Goal: Information Seeking & Learning: Learn about a topic

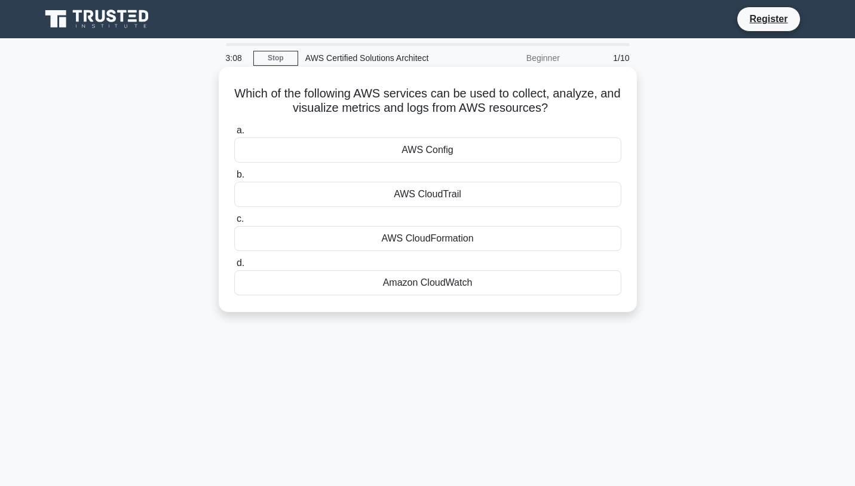
click at [423, 286] on div "Amazon CloudWatch" at bounding box center [427, 282] width 387 height 25
click at [234, 267] on input "d. Amazon CloudWatch" at bounding box center [234, 263] width 0 height 8
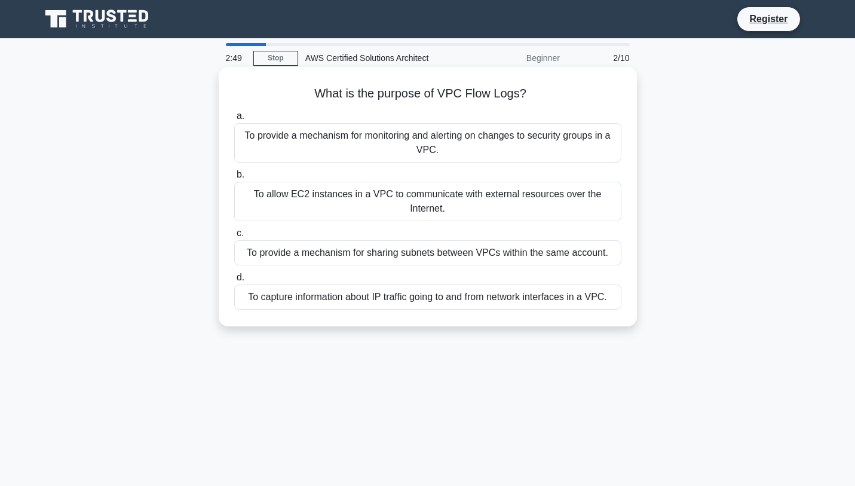
click at [512, 298] on div "To capture information about IP traffic going to and from network interfaces in…" at bounding box center [427, 297] width 387 height 25
click at [234, 282] on input "d. To capture information about IP traffic going to and from network interfaces…" at bounding box center [234, 278] width 0 height 8
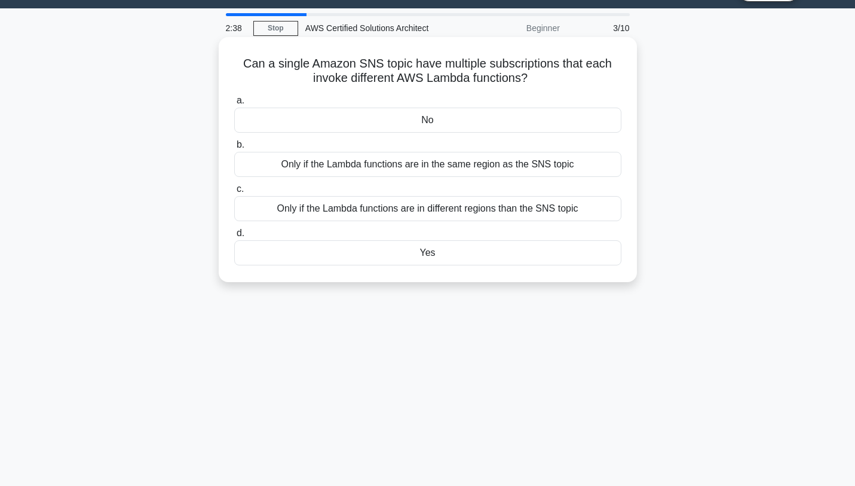
scroll to position [30, 0]
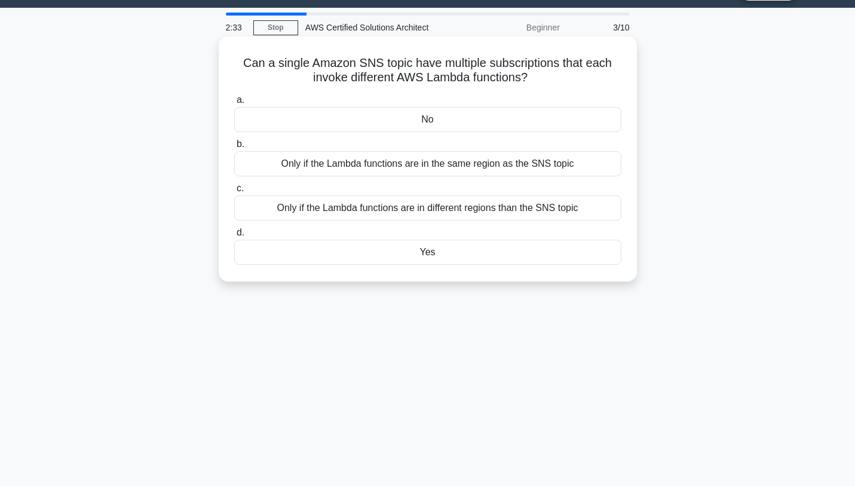
click at [503, 115] on div "No" at bounding box center [427, 119] width 387 height 25
click at [234, 104] on input "a. No" at bounding box center [234, 100] width 0 height 8
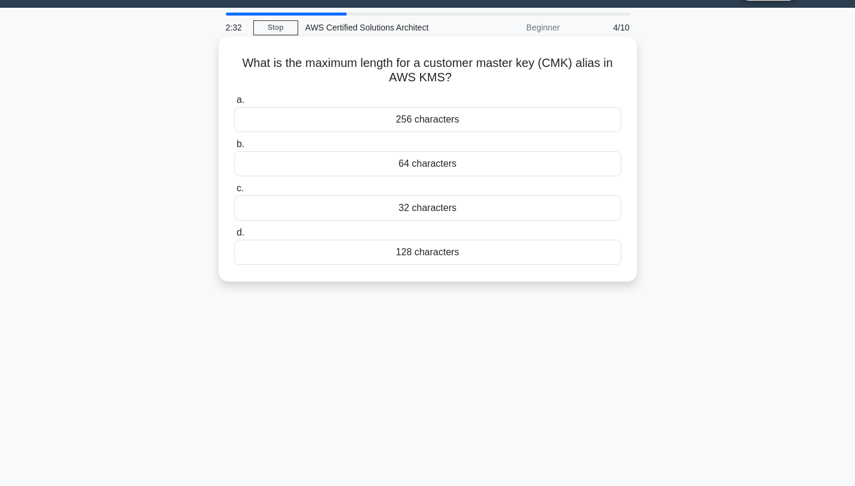
scroll to position [0, 0]
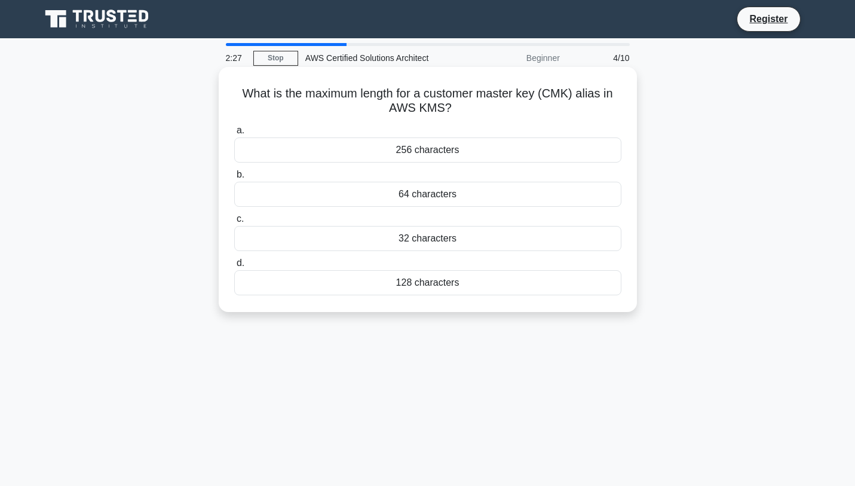
click at [482, 148] on div "256 characters" at bounding box center [427, 149] width 387 height 25
click at [234, 135] on input "a. 256 characters" at bounding box center [234, 131] width 0 height 8
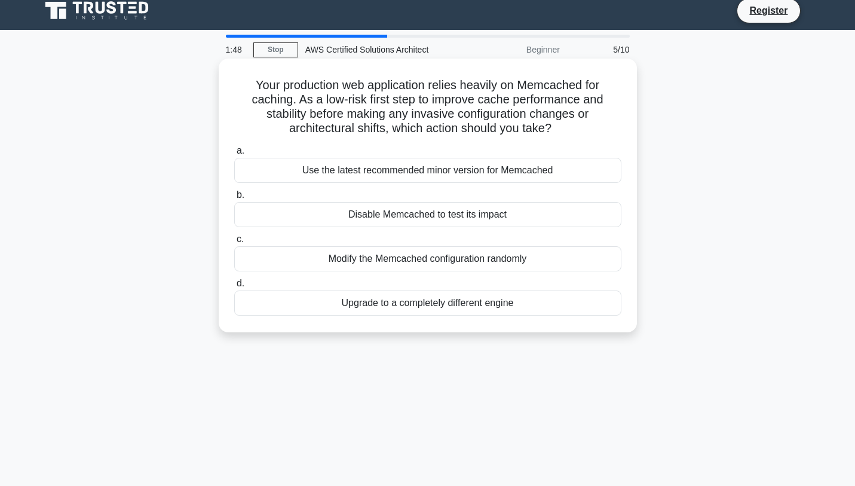
scroll to position [16, 0]
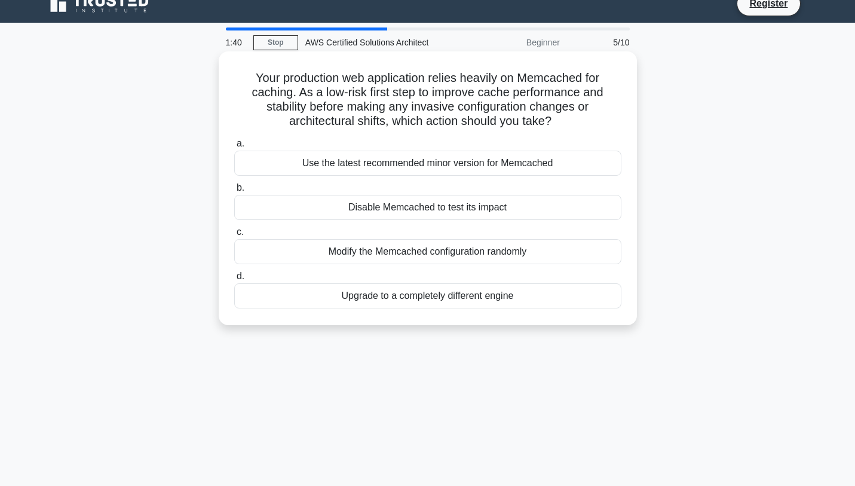
click at [435, 158] on div "Use the latest recommended minor version for Memcached" at bounding box center [427, 163] width 387 height 25
click at [234, 148] on input "a. Use the latest recommended minor version for Memcached" at bounding box center [234, 144] width 0 height 8
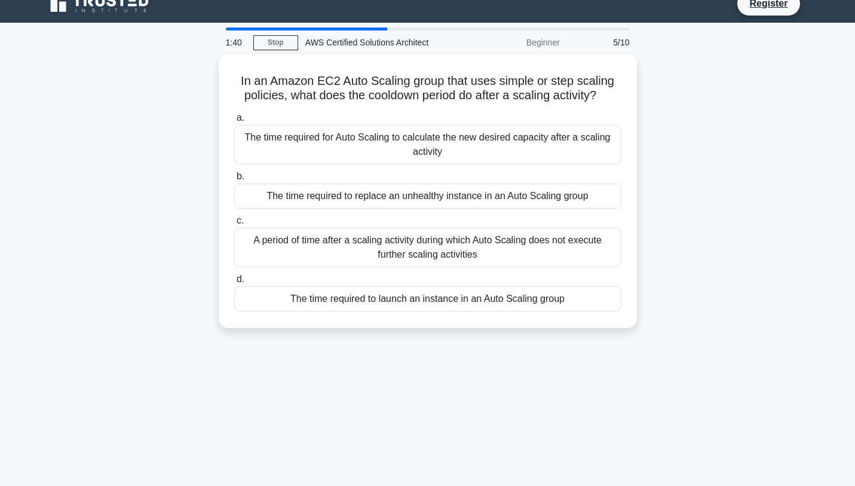
scroll to position [0, 0]
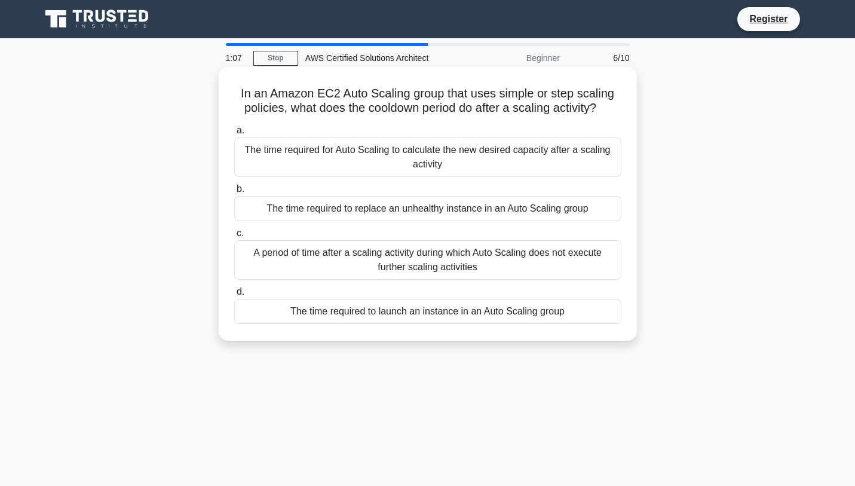
click at [475, 157] on div "The time required for Auto Scaling to calculate the new desired capacity after …" at bounding box center [427, 156] width 387 height 39
click at [473, 161] on div "The time required for Auto Scaling to calculate the new desired capacity after …" at bounding box center [427, 156] width 387 height 39
click at [234, 135] on input "a. The time required for Auto Scaling to calculate the new desired capacity aft…" at bounding box center [234, 131] width 0 height 8
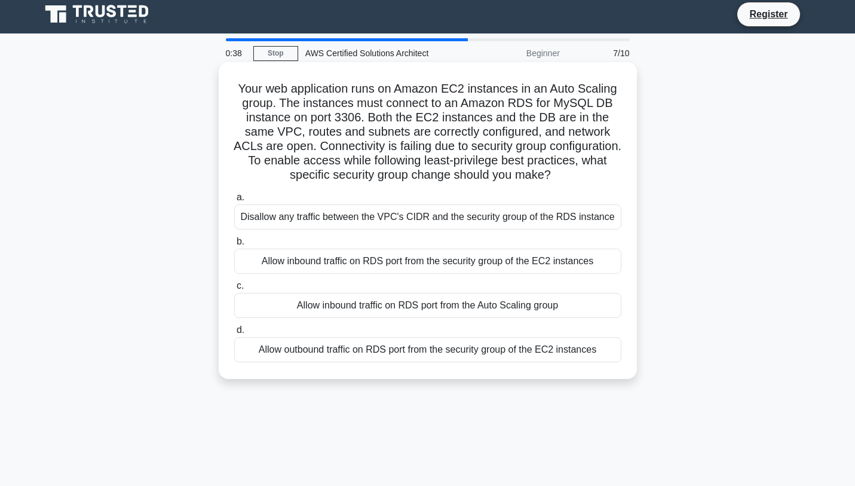
scroll to position [5, 0]
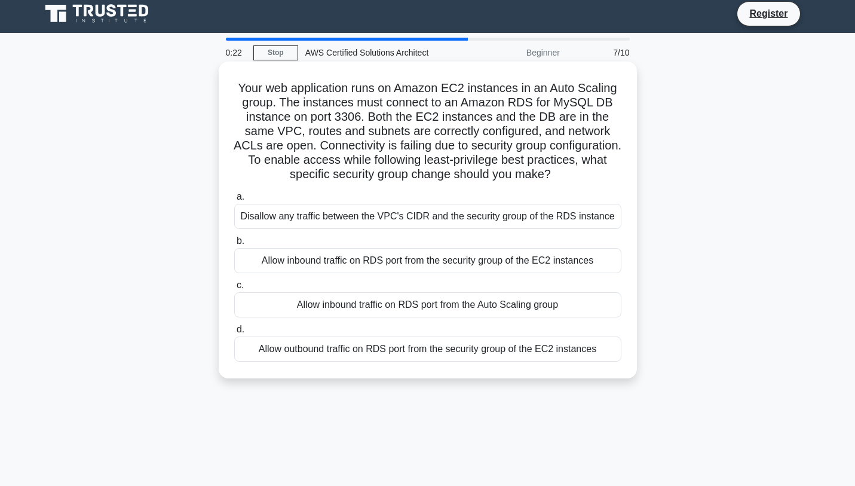
click at [457, 263] on div "Allow inbound traffic on RDS port from the security group of the EC2 instances" at bounding box center [427, 260] width 387 height 25
click at [234, 245] on input "b. Allow inbound traffic on RDS port from the security group of the EC2 instanc…" at bounding box center [234, 241] width 0 height 8
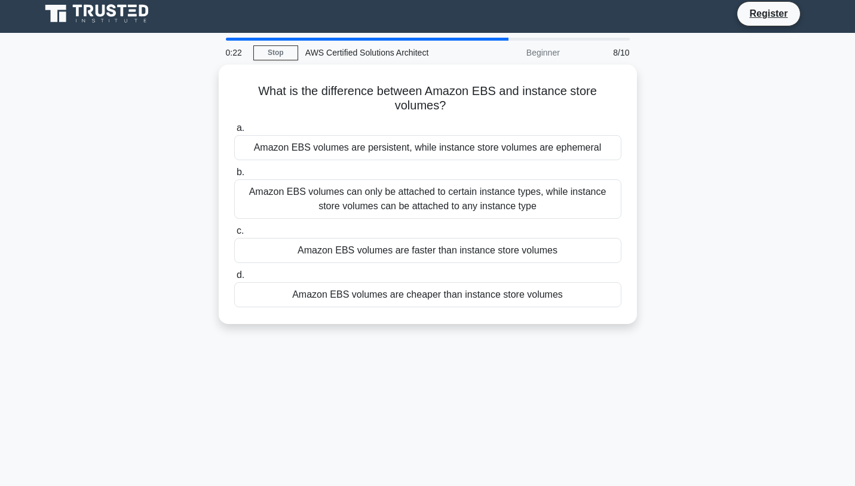
scroll to position [0, 0]
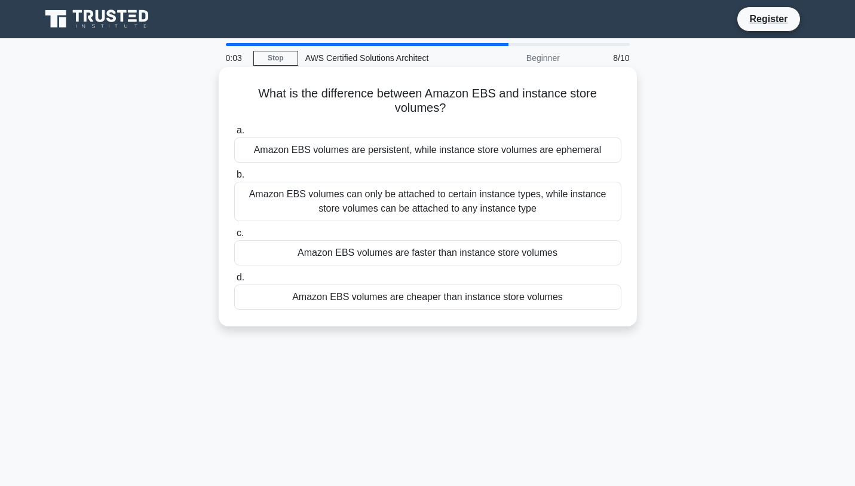
click at [362, 149] on div "Amazon EBS volumes are persistent, while instance store volumes are ephemeral" at bounding box center [427, 149] width 387 height 25
click at [234, 135] on input "a. Amazon EBS volumes are persistent, while instance store volumes are ephemeral" at bounding box center [234, 131] width 0 height 8
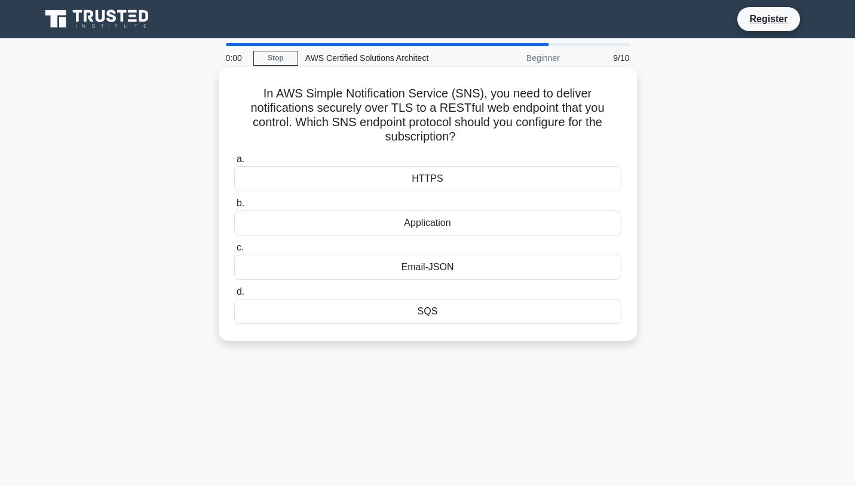
click at [435, 181] on div "HTTPS" at bounding box center [427, 178] width 387 height 25
click at [234, 163] on input "a. HTTPS" at bounding box center [234, 159] width 0 height 8
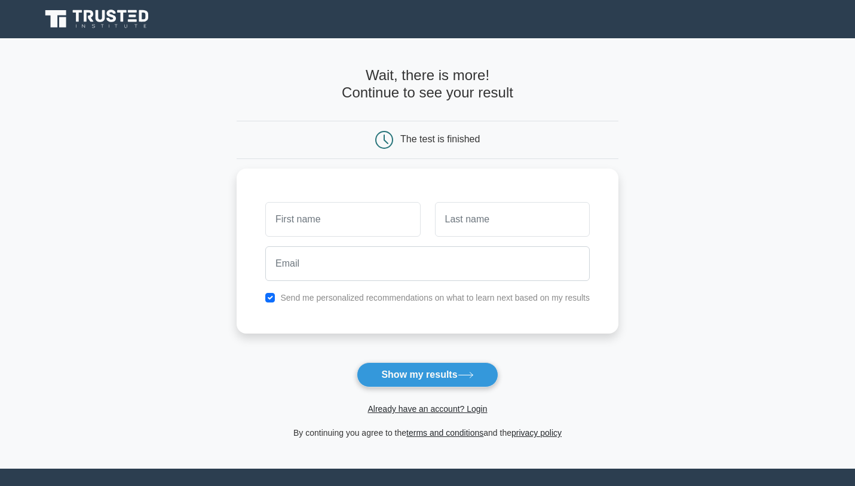
click at [209, 152] on main "Wait, there is more! Continue to see your result The test is finished and the" at bounding box center [427, 253] width 855 height 430
click at [423, 380] on button "Show my results" at bounding box center [427, 374] width 141 height 25
click at [283, 327] on div "Send me personalized recommendations on what to learn next based on my results" at bounding box center [428, 248] width 382 height 165
